Goal: Task Accomplishment & Management: Manage account settings

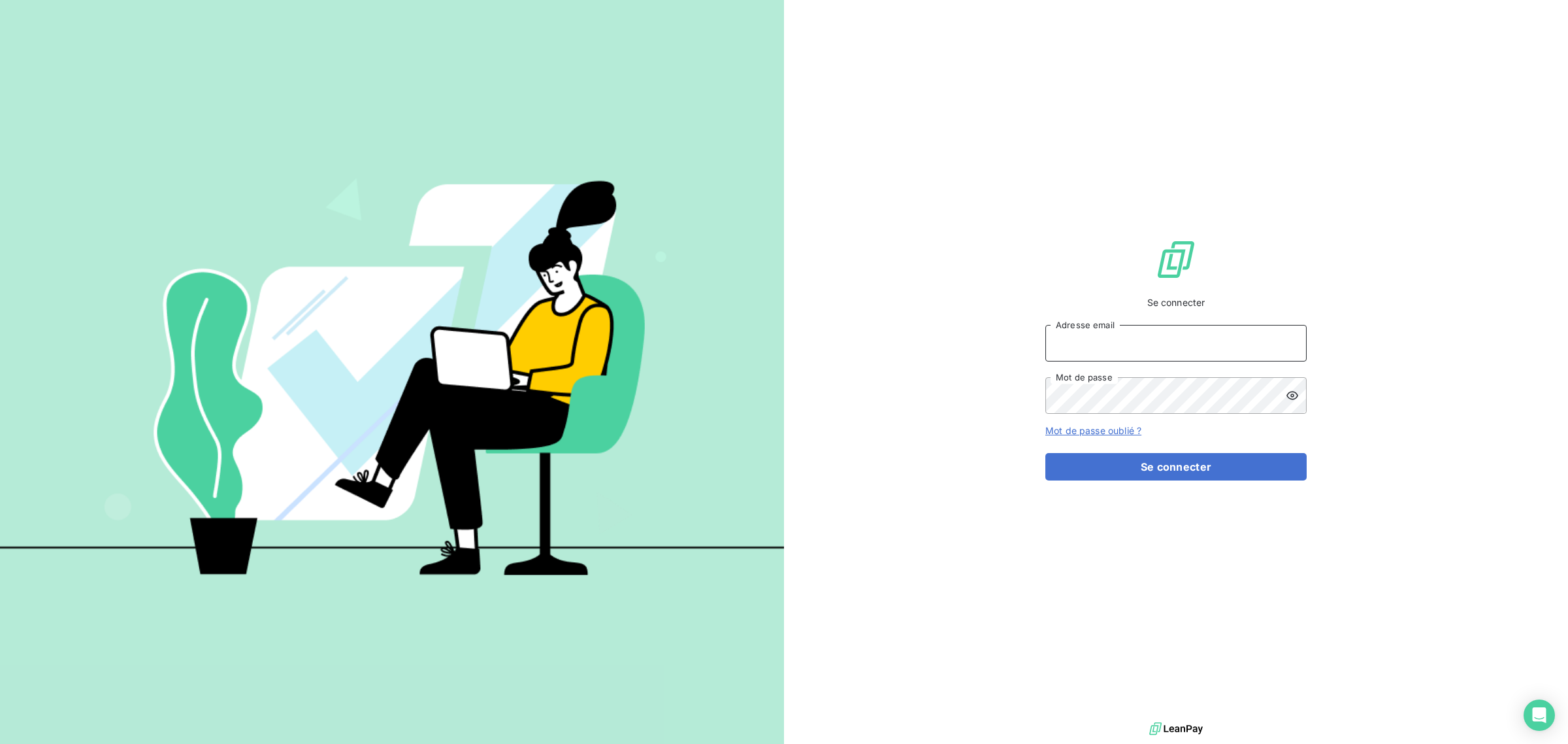
type input "[EMAIL_ADDRESS][DOMAIN_NAME]"
click at [1080, 479] on button "Se connecter" at bounding box center [1176, 466] width 261 height 27
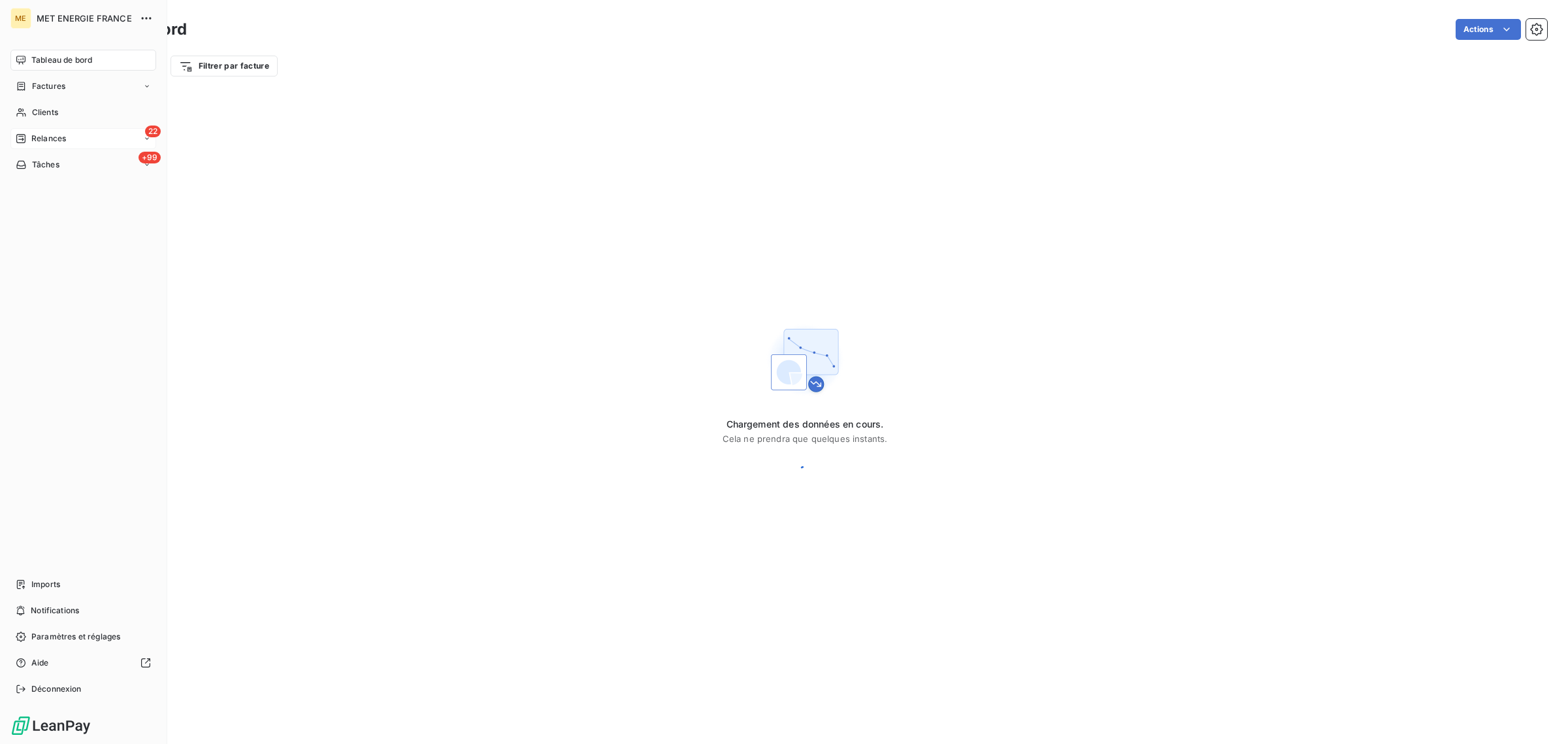
click at [62, 140] on span "Relances" at bounding box center [48, 139] width 35 height 12
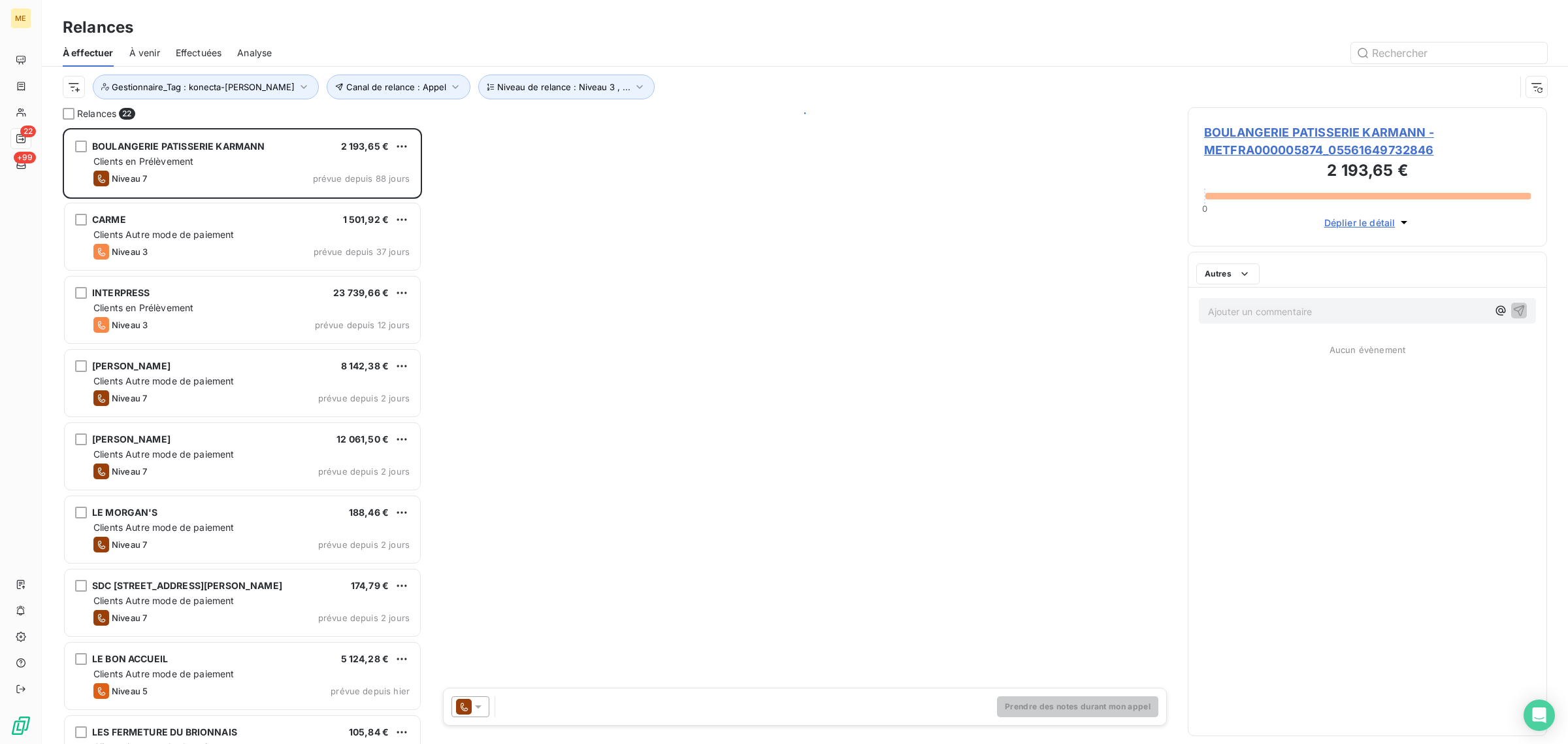
scroll to position [604, 347]
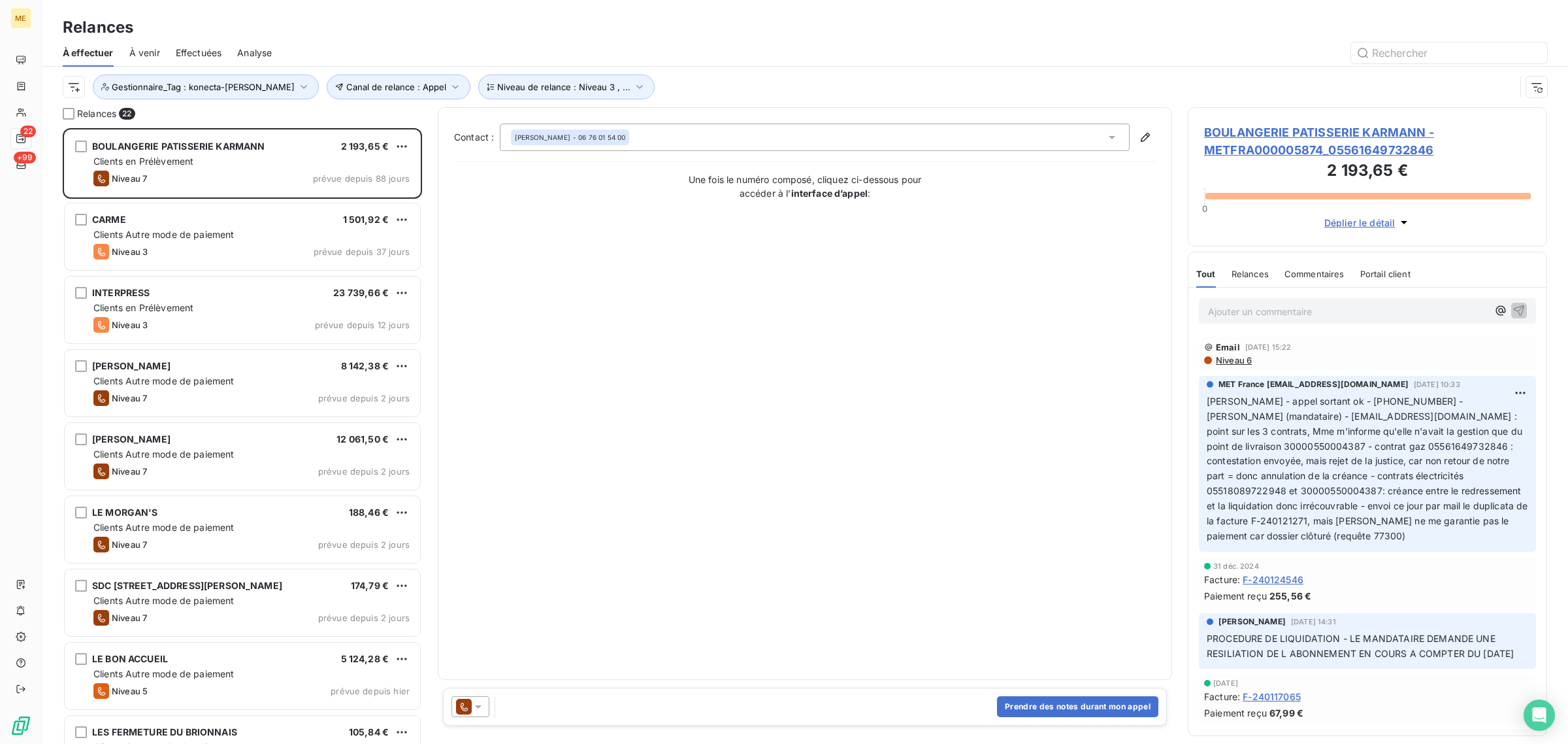
click at [203, 56] on span "Effectuées" at bounding box center [198, 53] width 46 height 13
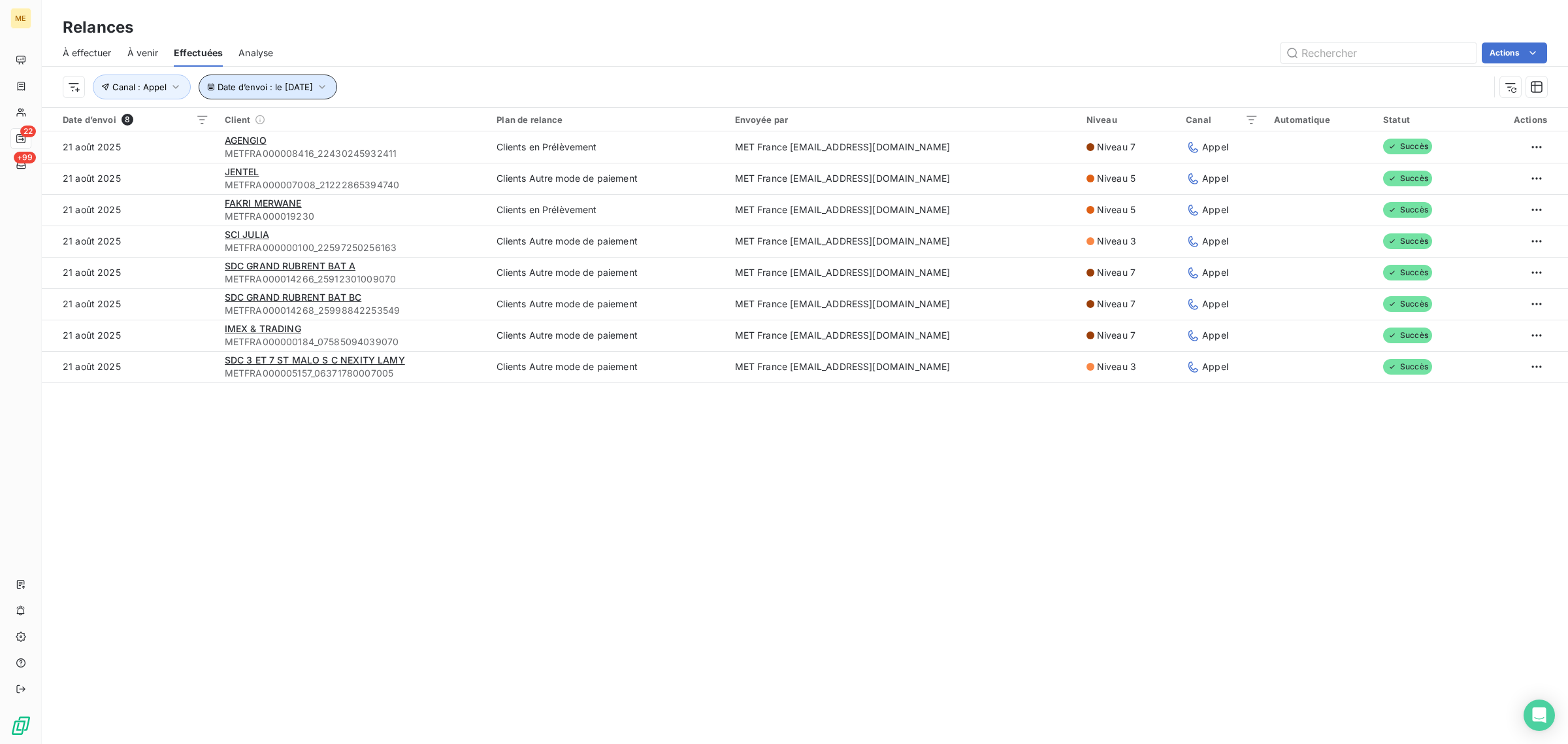
click at [278, 82] on span "Date d’envoi : le 21 août 2025" at bounding box center [265, 87] width 95 height 10
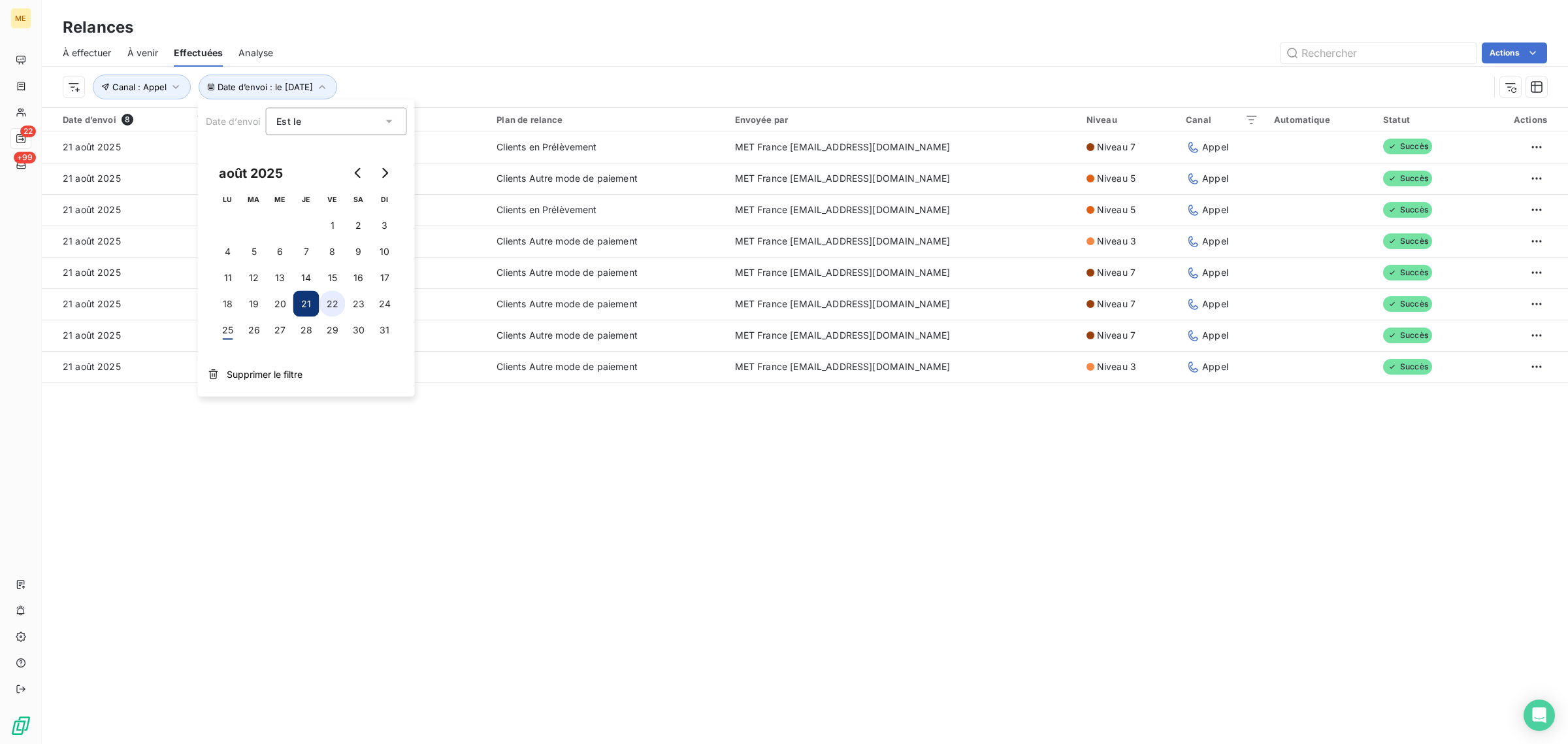
click at [333, 300] on button "22" at bounding box center [333, 304] width 26 height 26
click at [321, 448] on div "Relances À effectuer À venir Effectuées Analyse Actions Date d’envoi : le 22 ao…" at bounding box center [805, 372] width 1526 height 744
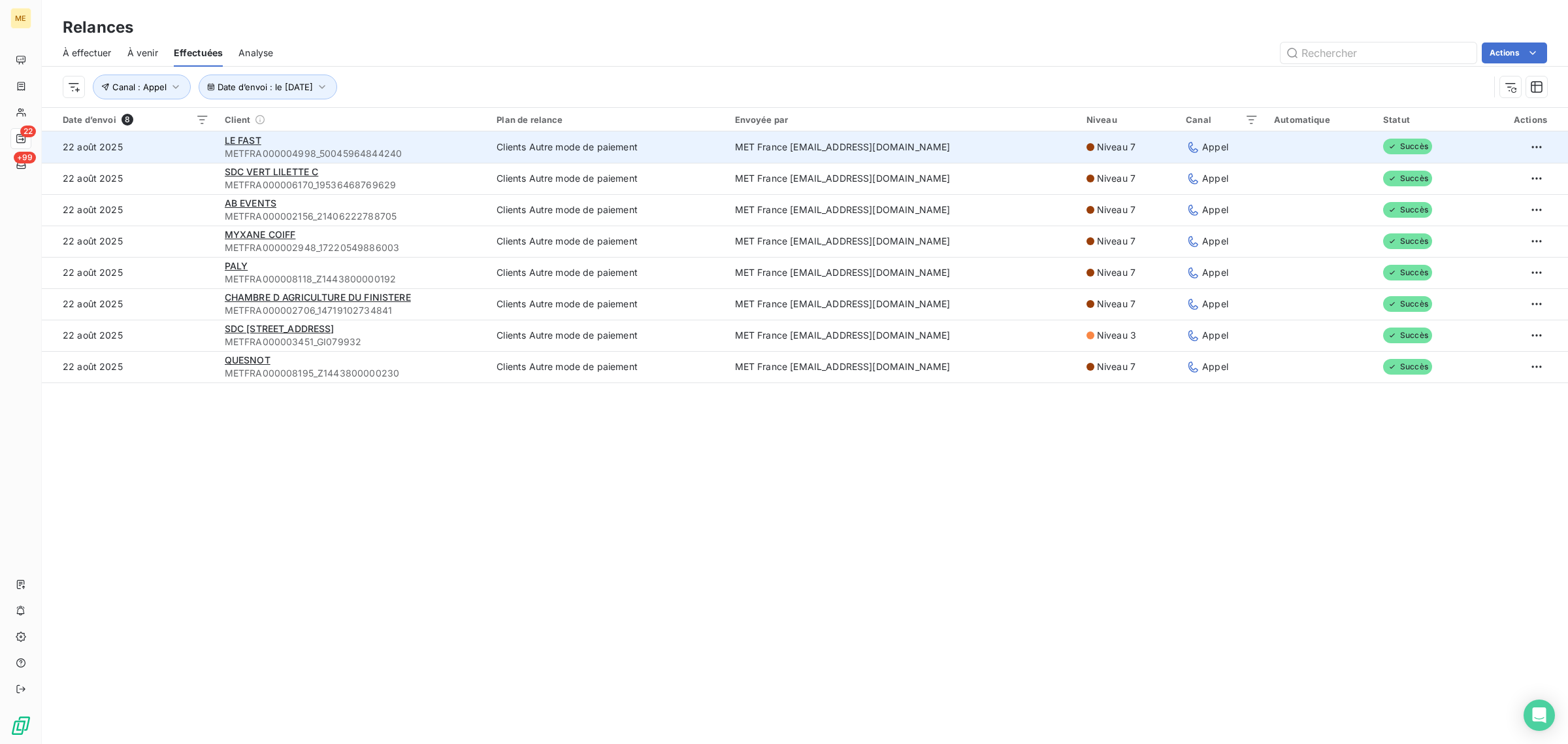
click at [313, 148] on span "METFRA000004998_50045964844240" at bounding box center [353, 154] width 257 height 13
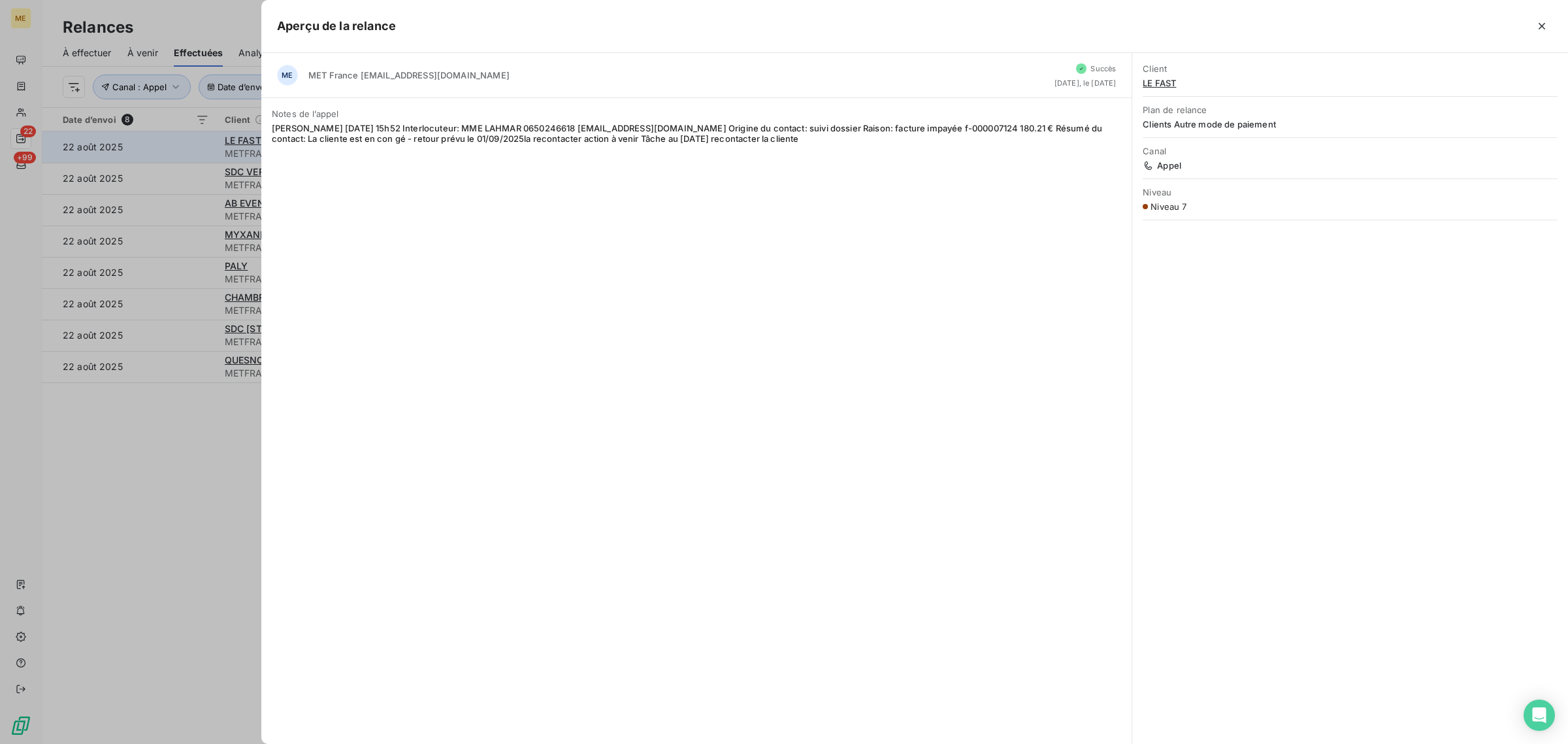
click at [313, 148] on div "Notes de l’appel Valérie 22/08/2025 15h52 Interlocuteur: MME LAHMAR 0650246618 …" at bounding box center [697, 126] width 871 height 57
click at [181, 154] on div at bounding box center [784, 372] width 1568 height 744
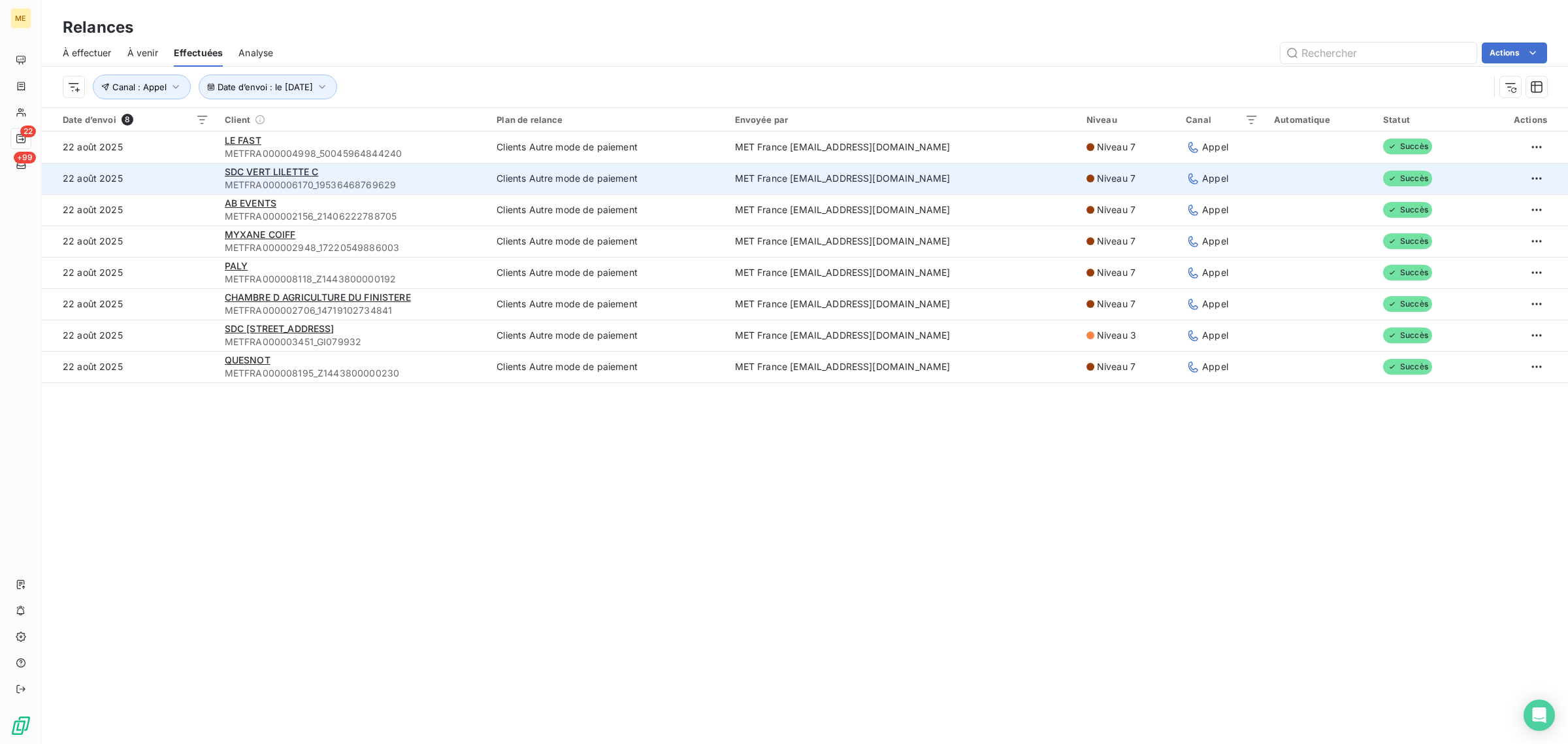
click at [190, 169] on td "22 août 2025" at bounding box center [129, 178] width 175 height 32
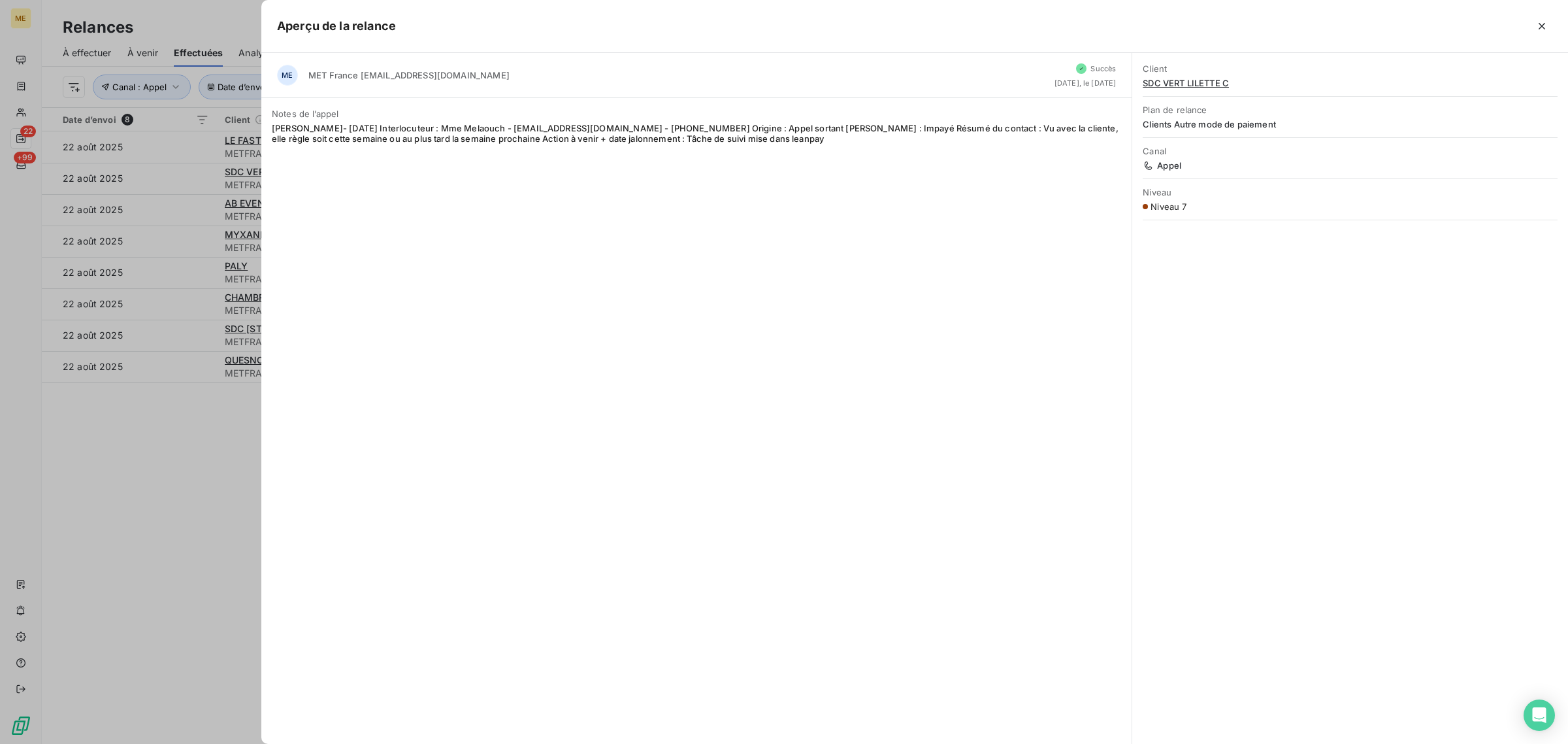
click at [191, 170] on div at bounding box center [784, 372] width 1568 height 744
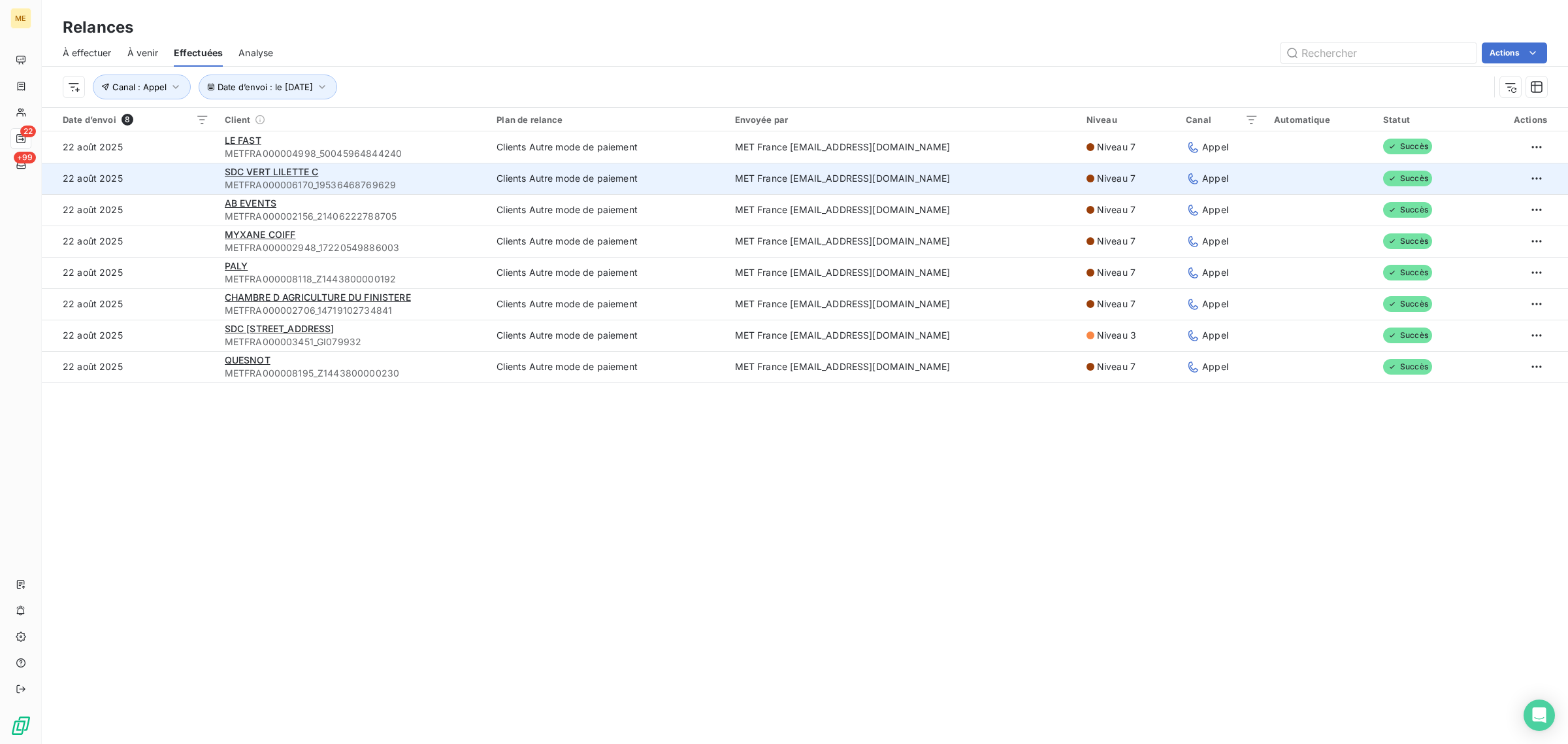
click at [192, 185] on td "22 août 2025" at bounding box center [129, 178] width 175 height 32
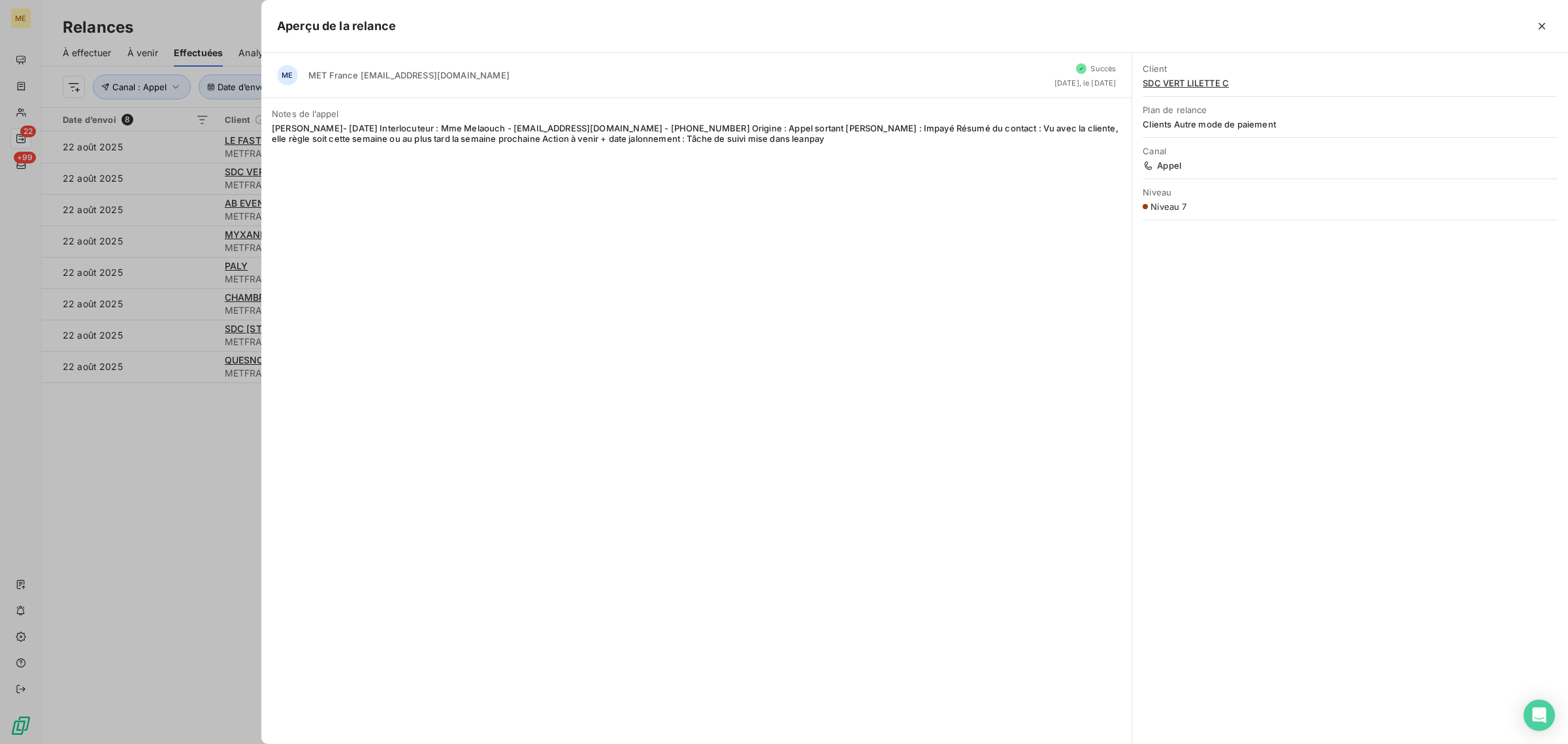
click at [188, 204] on div at bounding box center [784, 372] width 1568 height 744
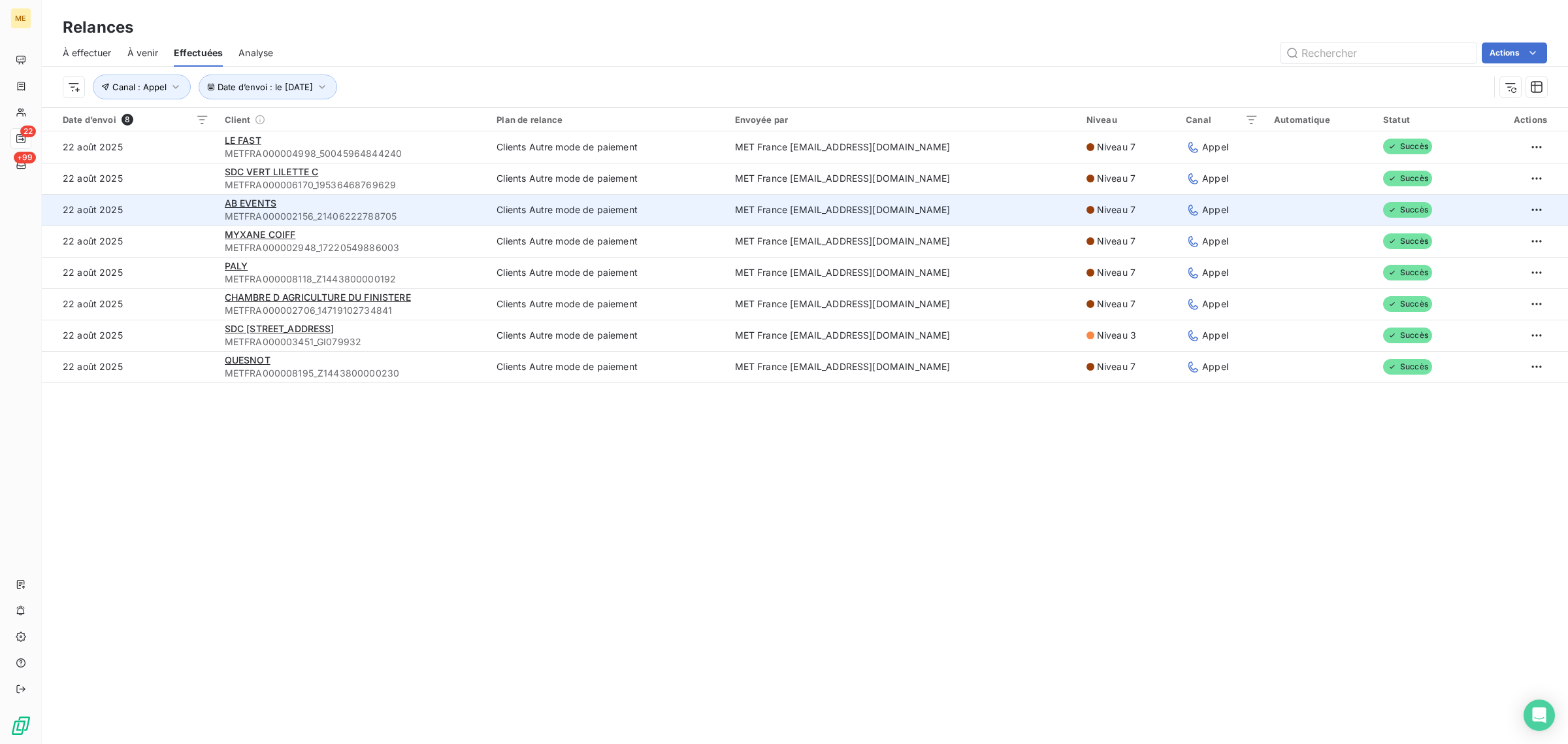
click at [187, 206] on td "22 août 2025" at bounding box center [129, 209] width 175 height 32
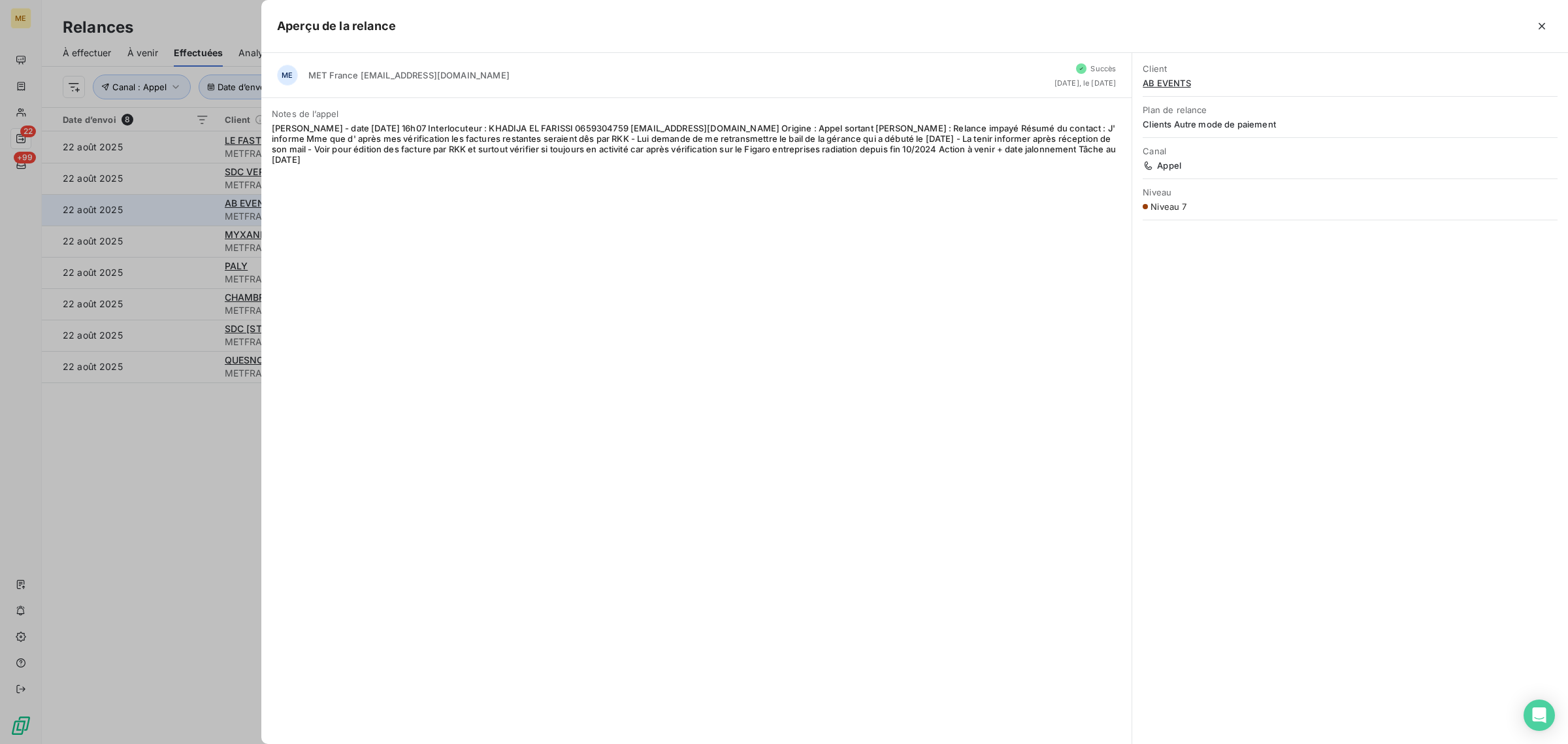
click at [187, 206] on div at bounding box center [784, 372] width 1568 height 744
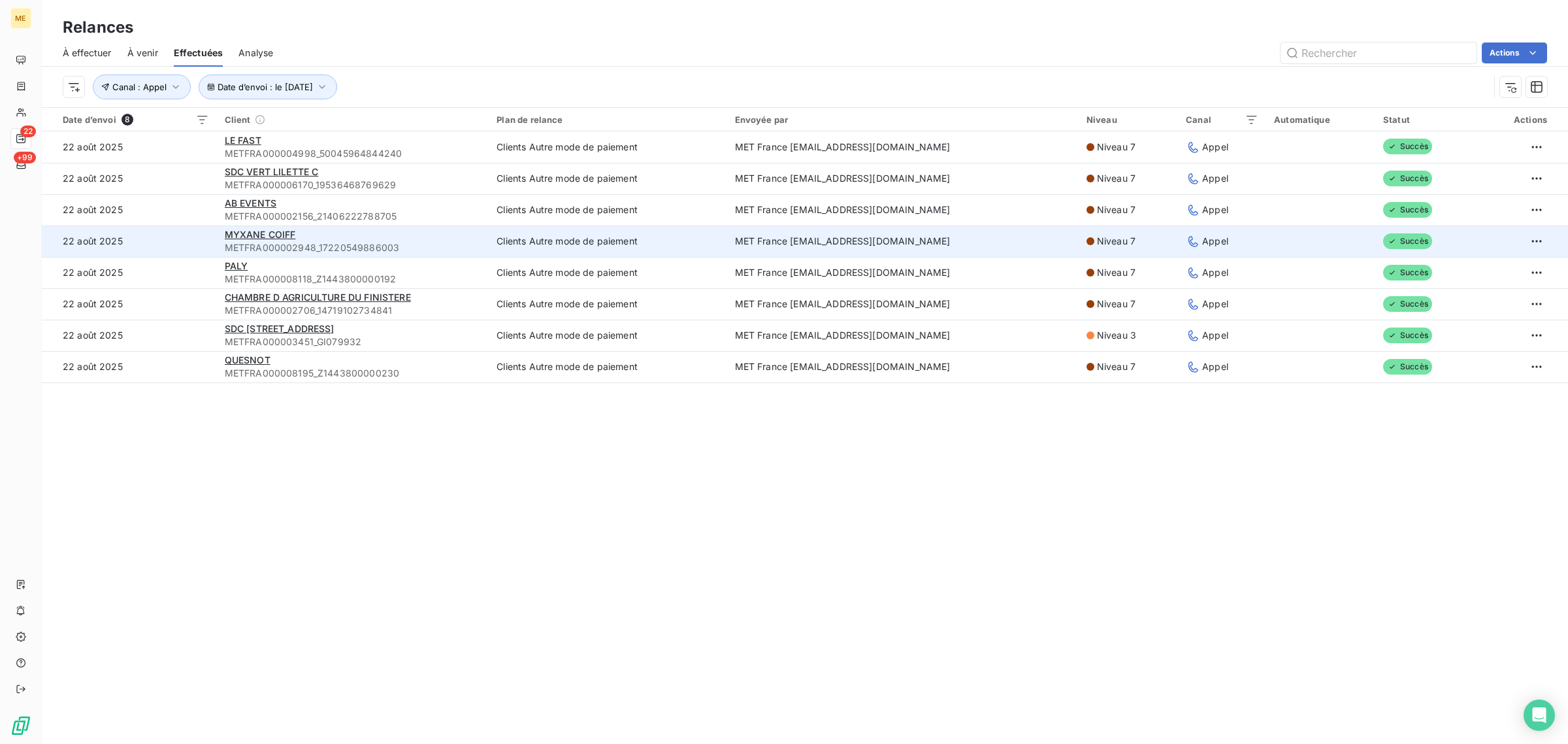
click at [187, 241] on td "22 août 2025" at bounding box center [129, 241] width 175 height 32
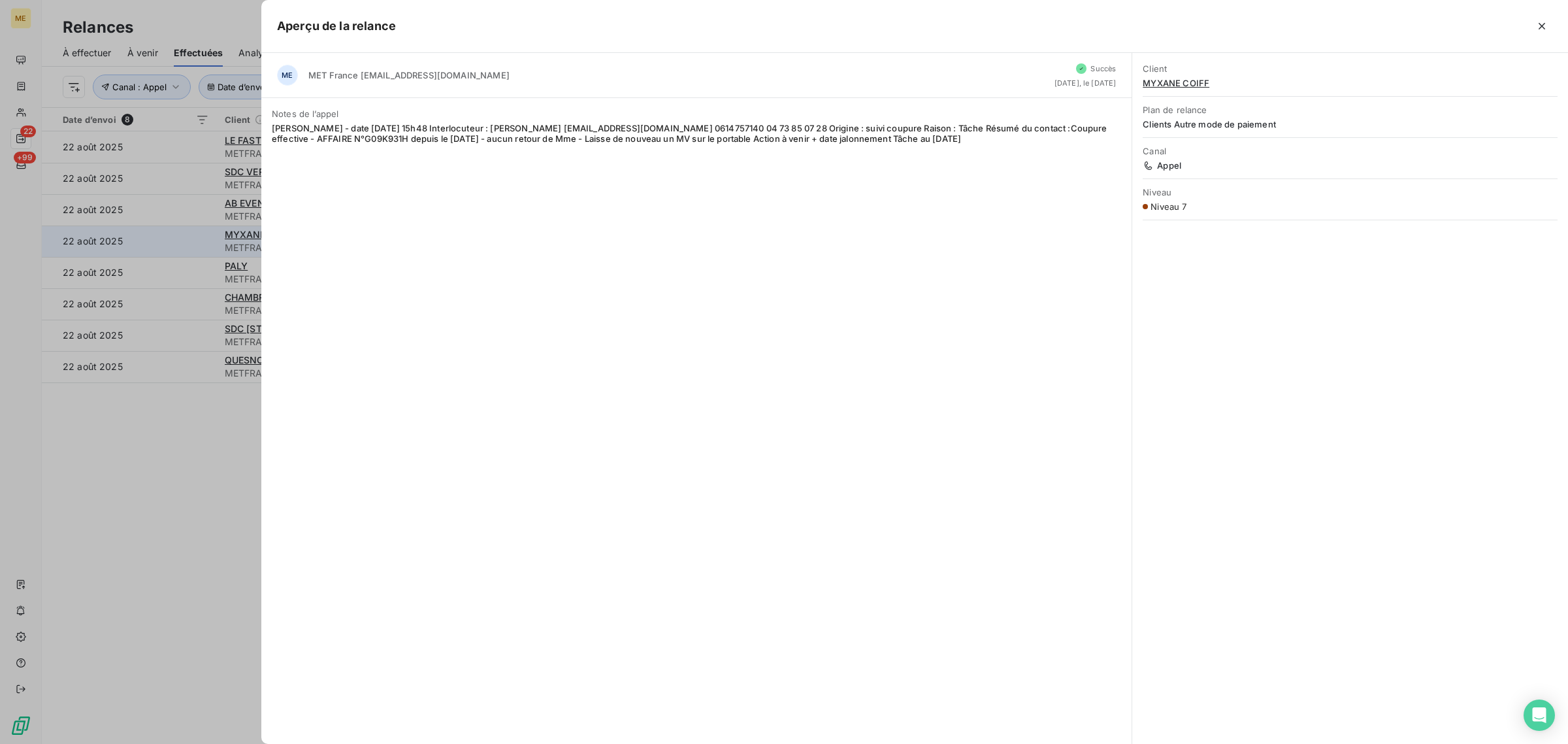
click at [187, 241] on div at bounding box center [784, 372] width 1568 height 744
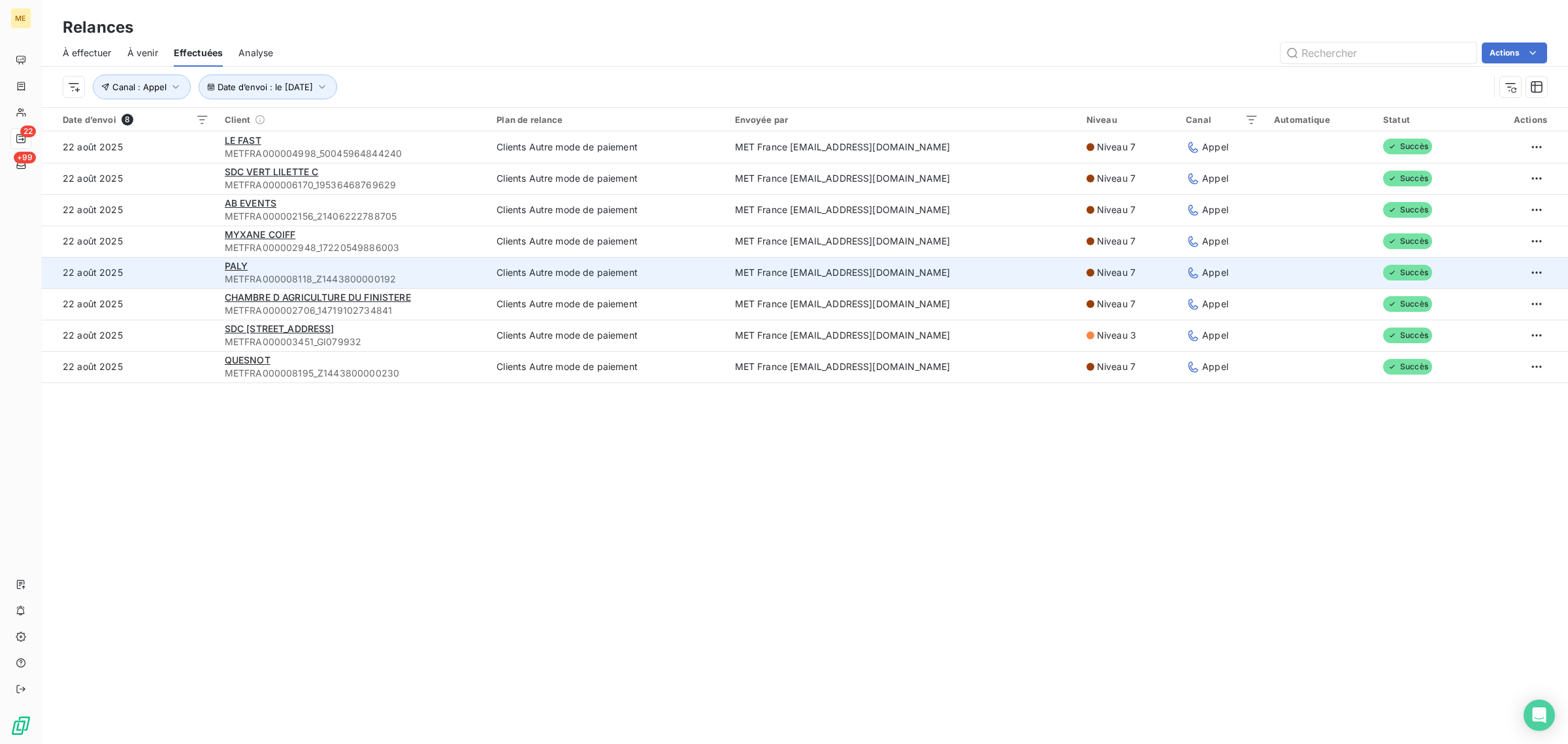
click at [184, 264] on td "22 août 2025" at bounding box center [129, 272] width 175 height 32
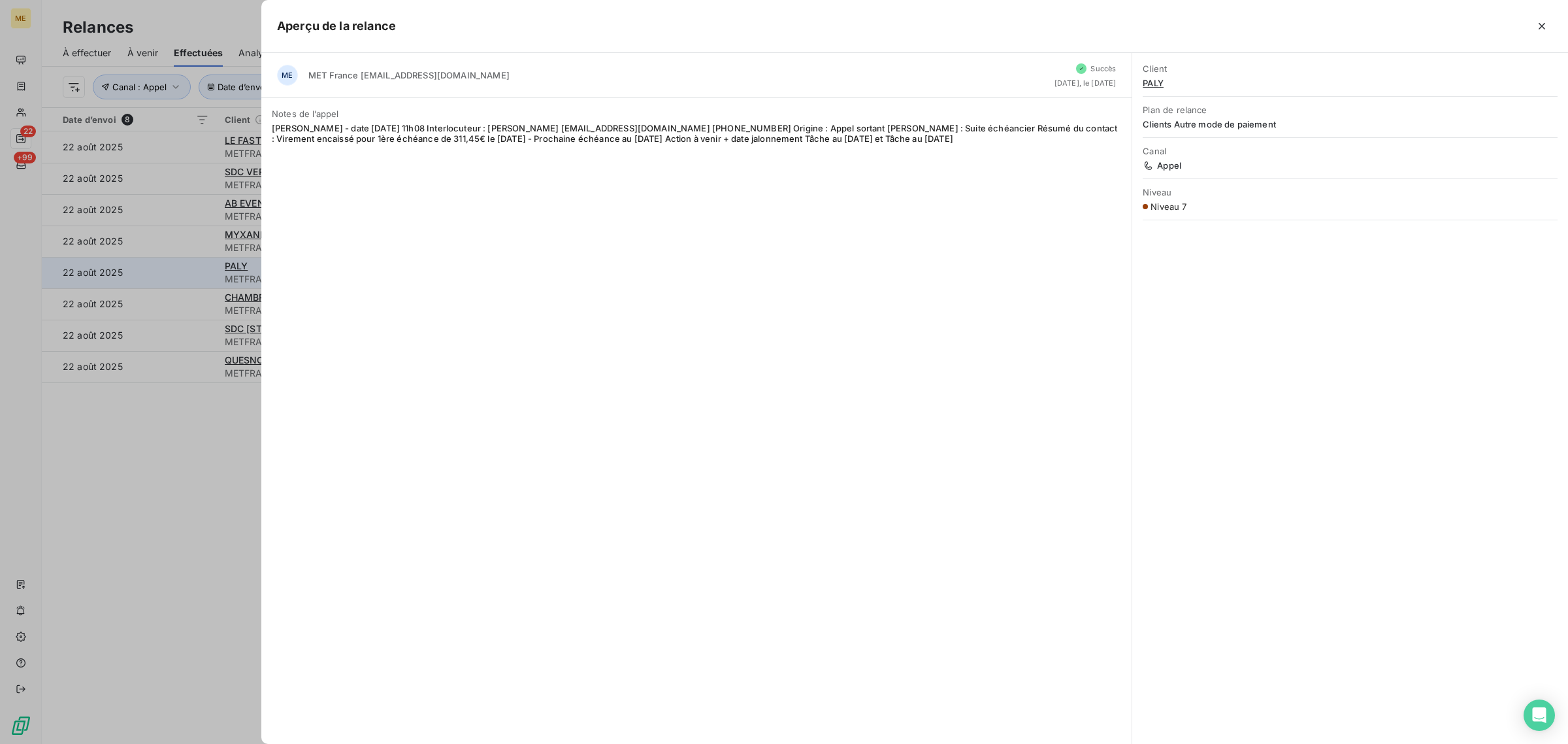
click at [184, 264] on div at bounding box center [784, 372] width 1568 height 744
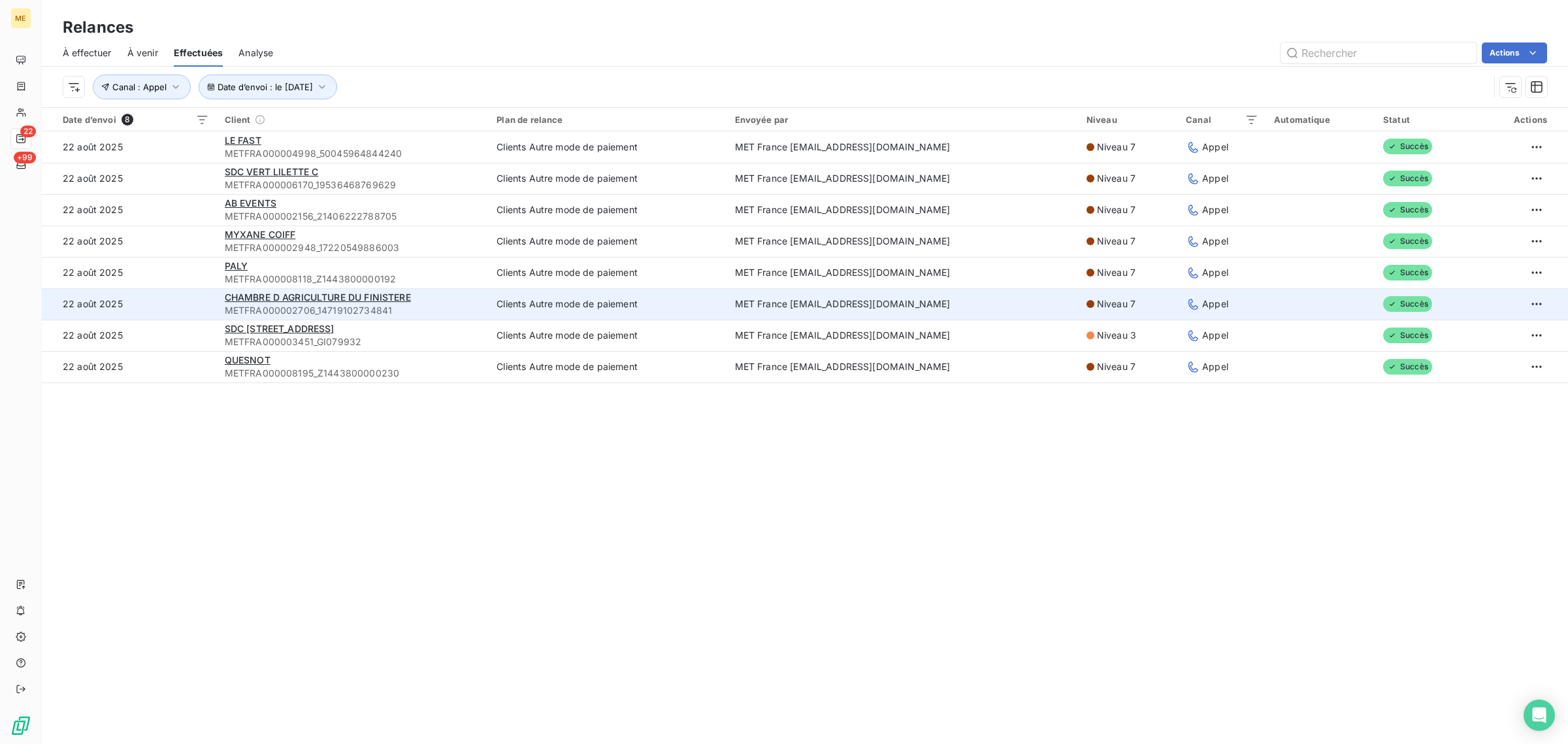
click at [177, 308] on td "22 août 2025" at bounding box center [129, 304] width 175 height 32
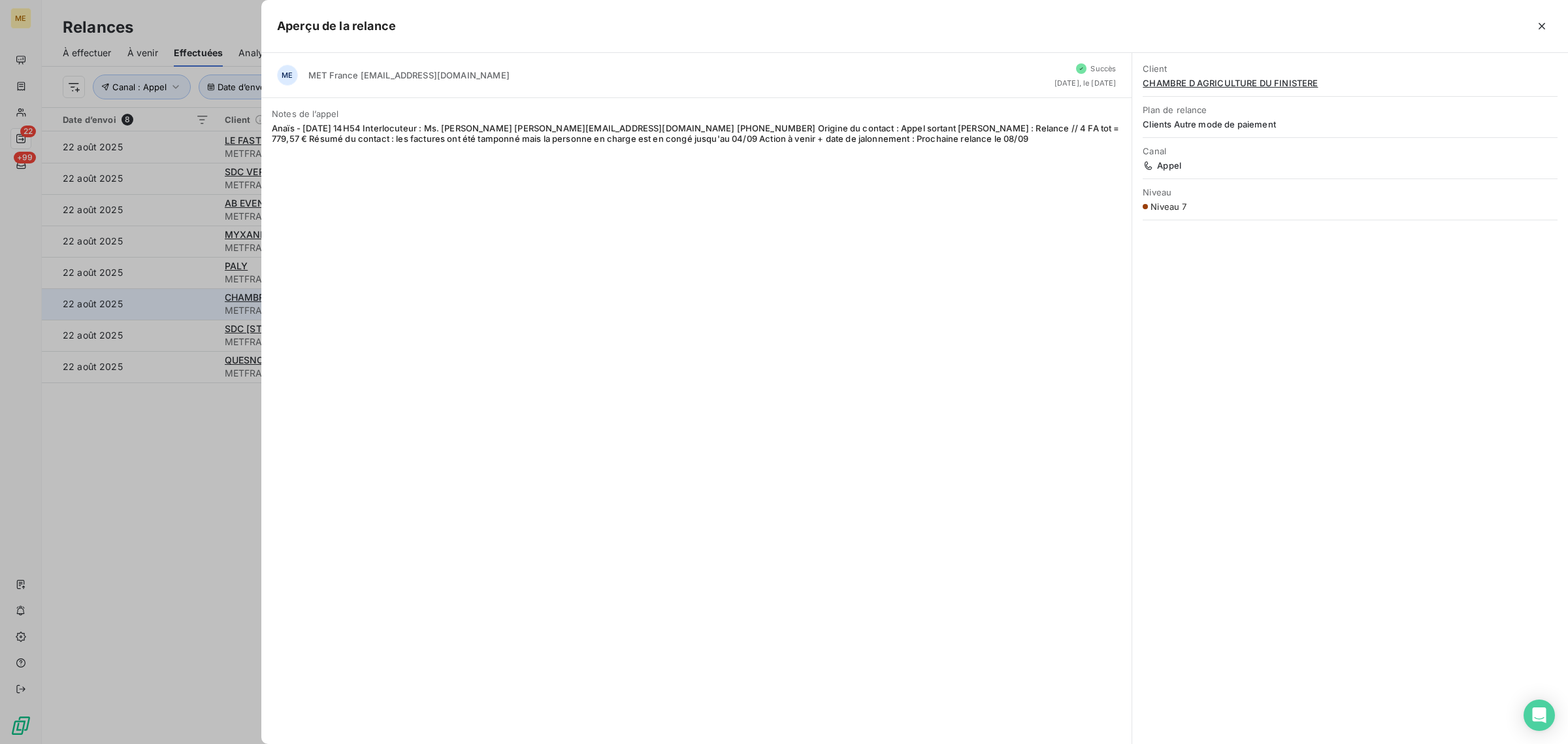
click at [177, 308] on div at bounding box center [784, 372] width 1568 height 744
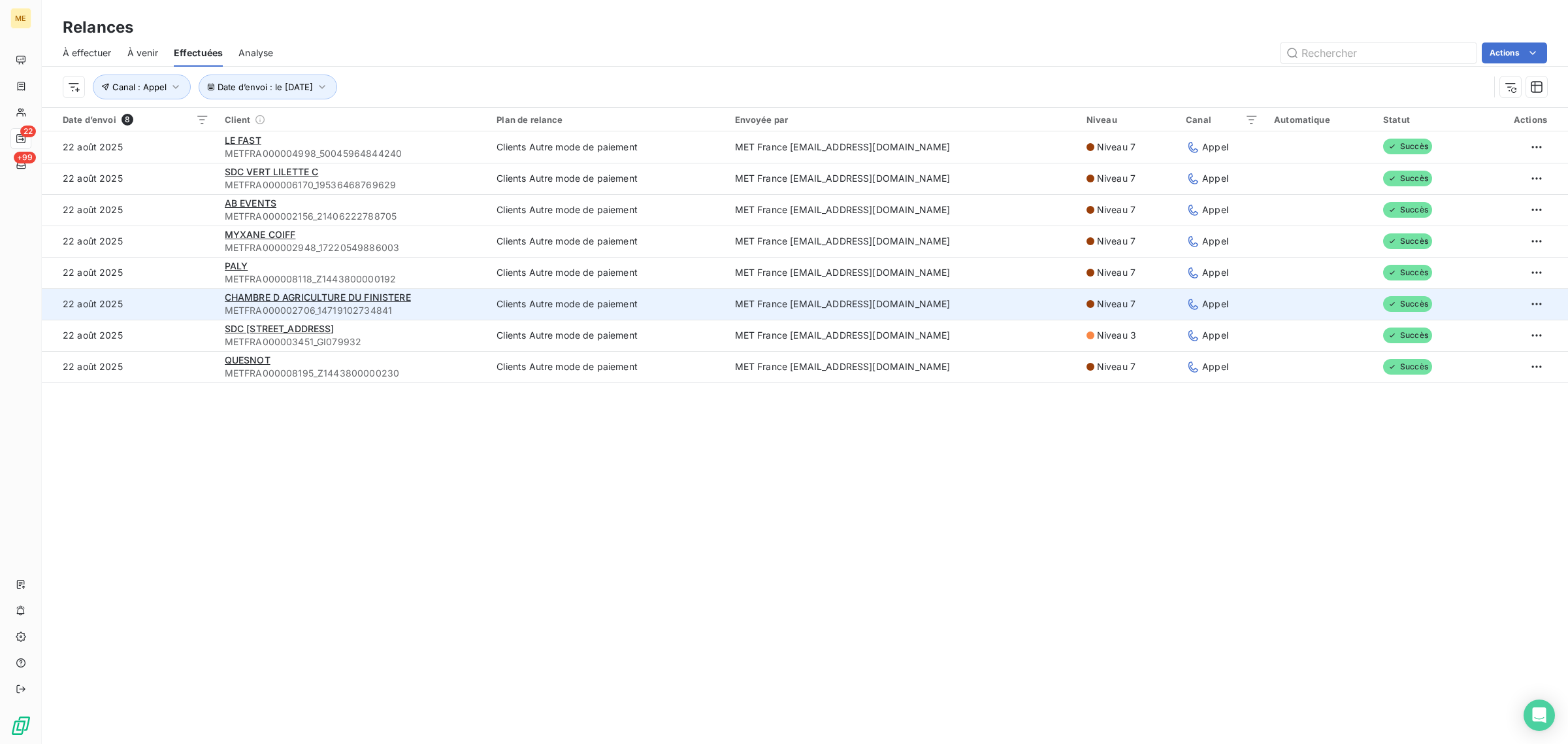
click at [180, 314] on td "22 août 2025" at bounding box center [129, 304] width 175 height 32
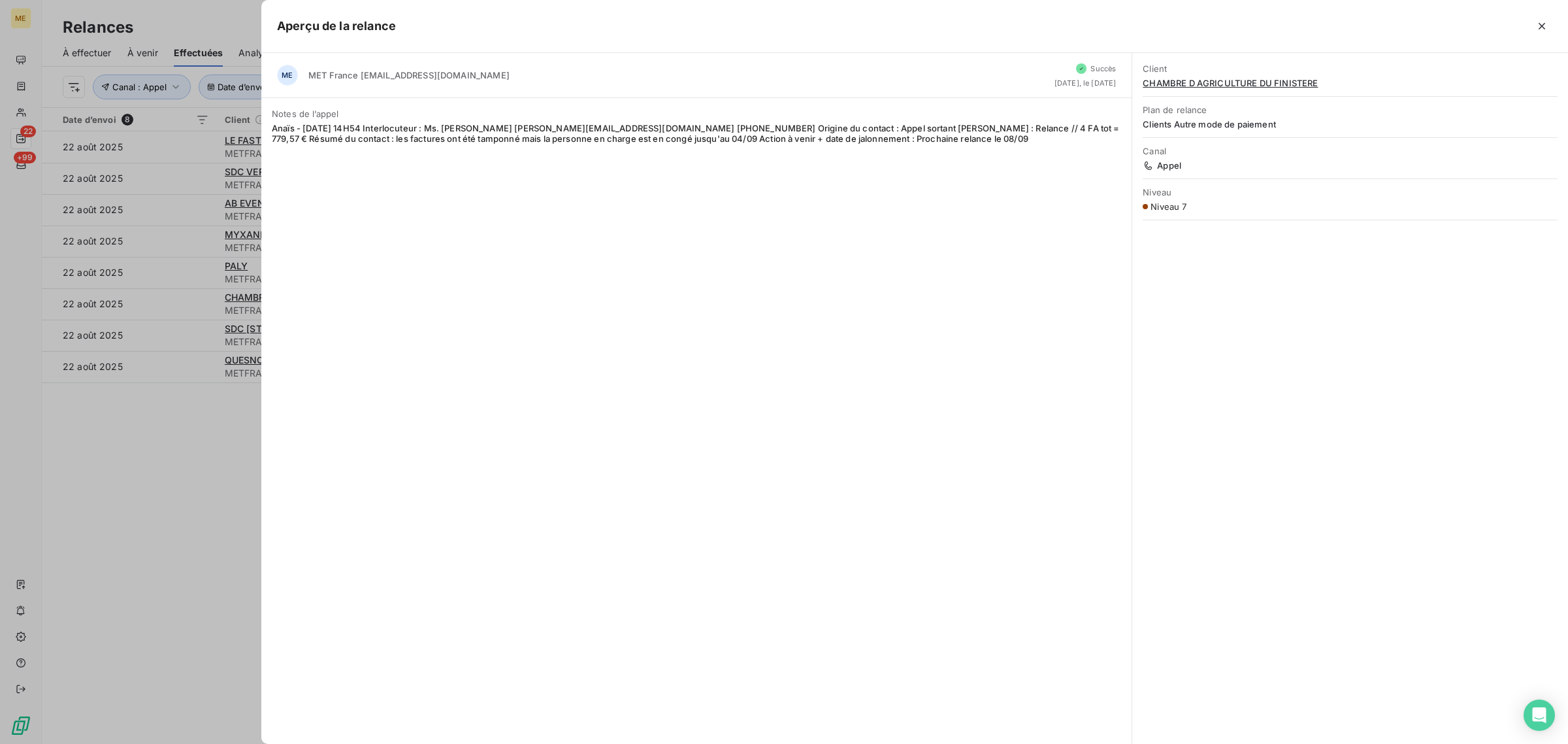
click at [181, 325] on div at bounding box center [784, 372] width 1568 height 744
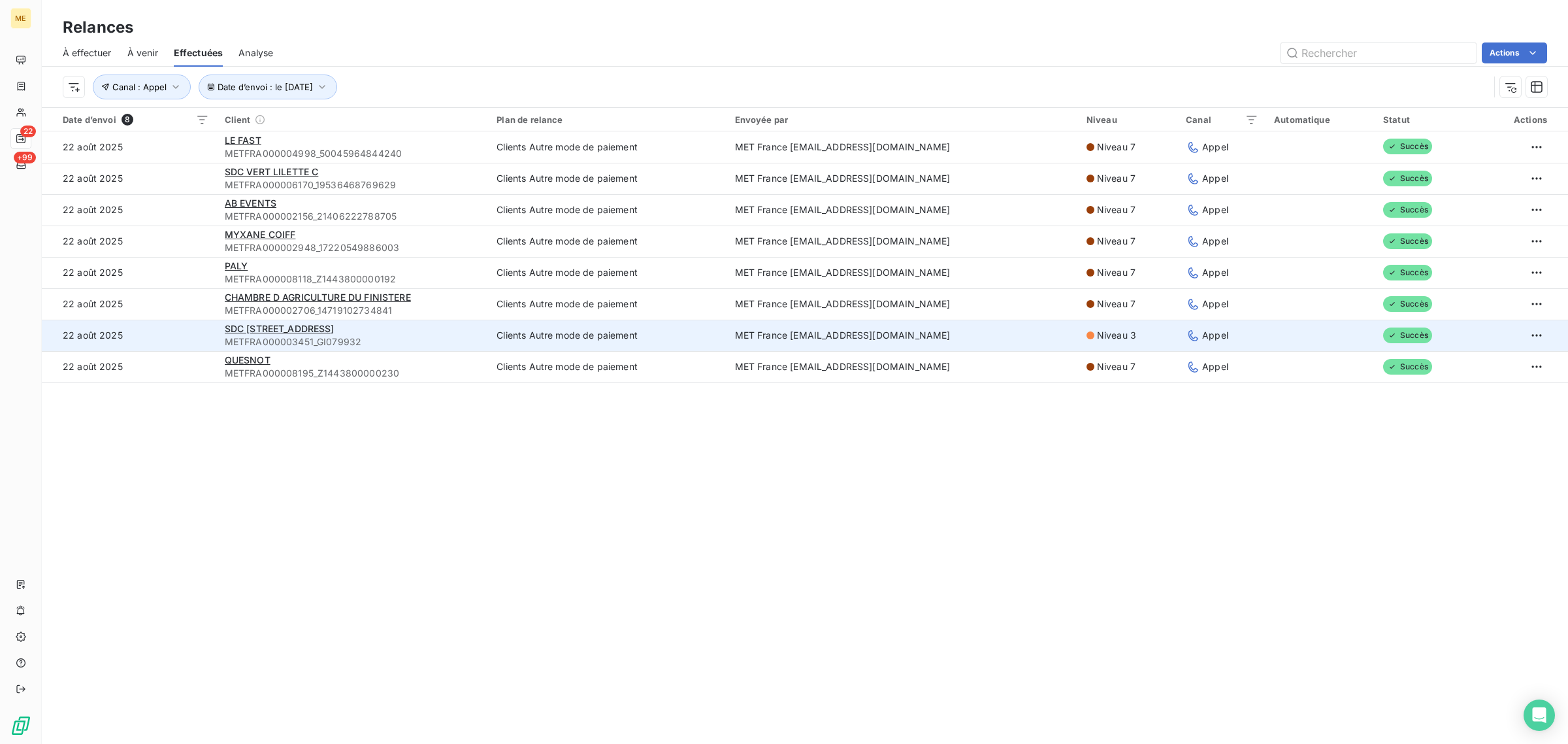
click at [181, 327] on td "22 août 2025" at bounding box center [129, 335] width 175 height 32
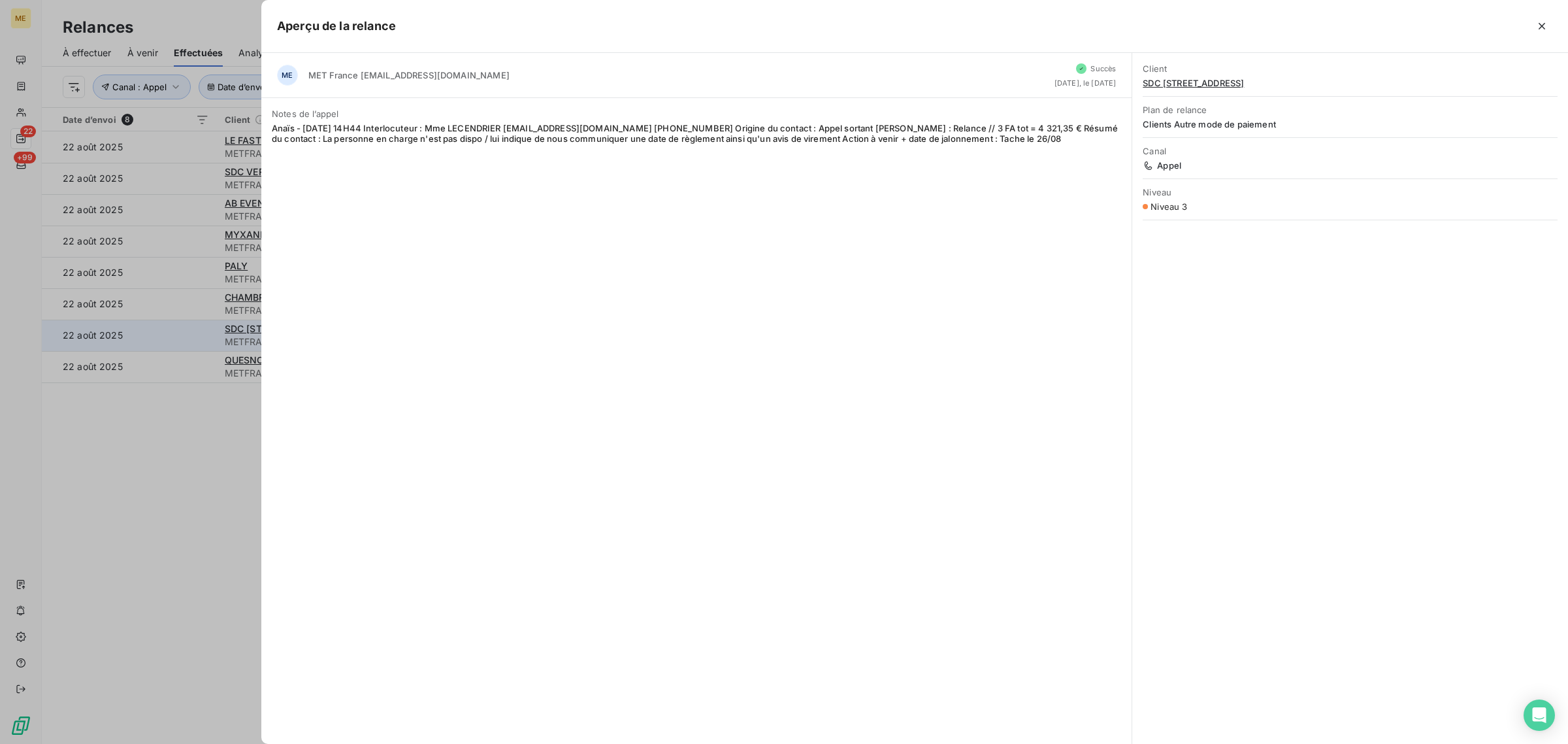
click at [181, 327] on div at bounding box center [784, 372] width 1568 height 744
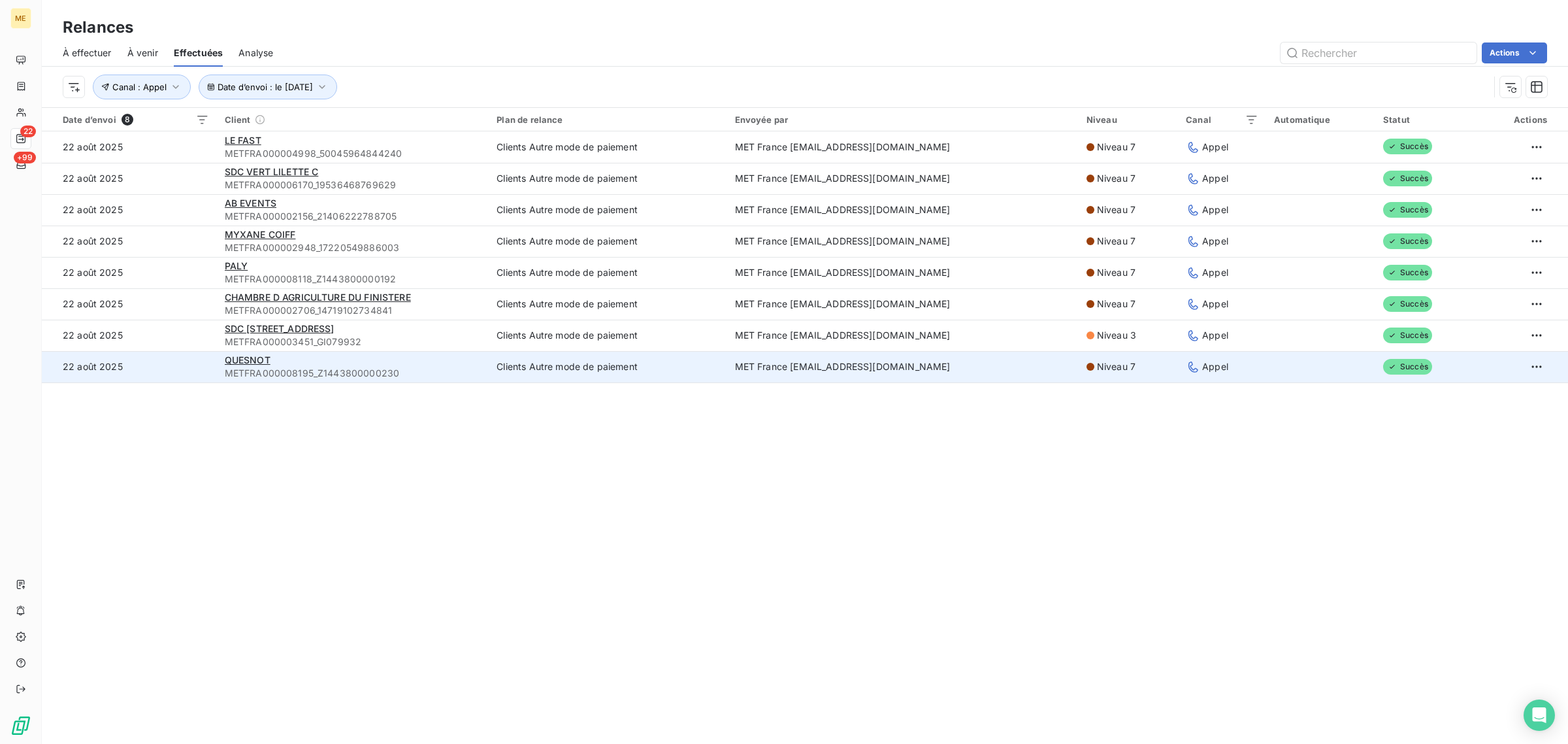
click at [187, 358] on td "22 août 2025" at bounding box center [129, 366] width 175 height 32
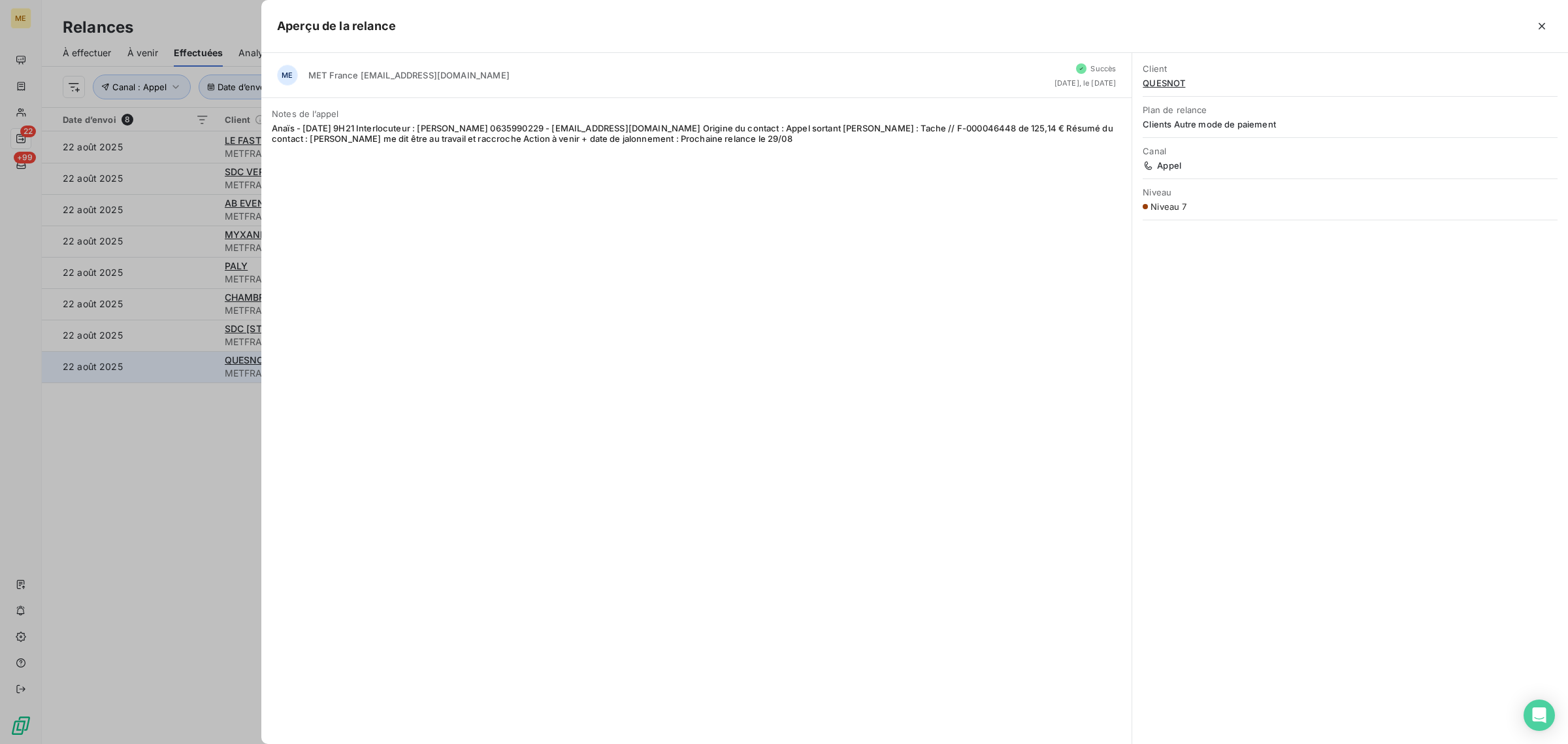
click at [187, 358] on div at bounding box center [784, 372] width 1568 height 744
